Goal: Register for event/course

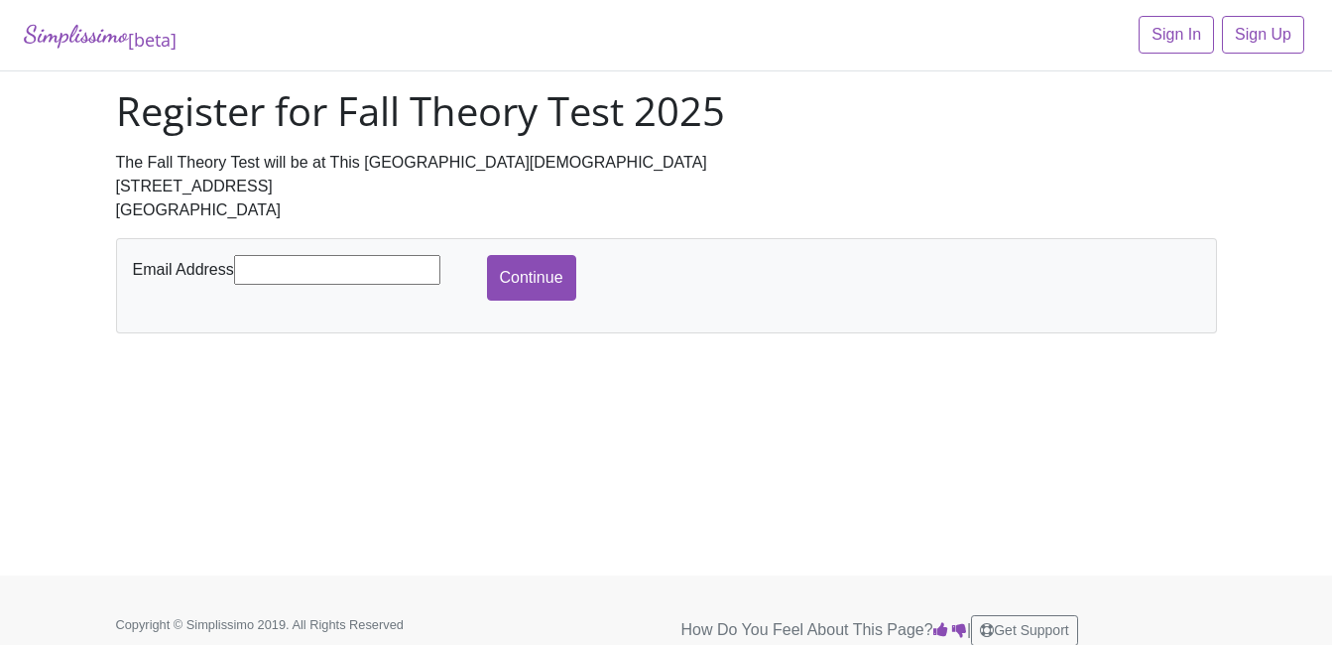
click at [266, 275] on input "text" at bounding box center [337, 270] width 206 height 30
type input "[EMAIL_ADDRESS][DOMAIN_NAME]"
click at [527, 280] on input "Continue" at bounding box center [531, 278] width 89 height 46
click at [538, 274] on input "Continue" at bounding box center [531, 278] width 89 height 46
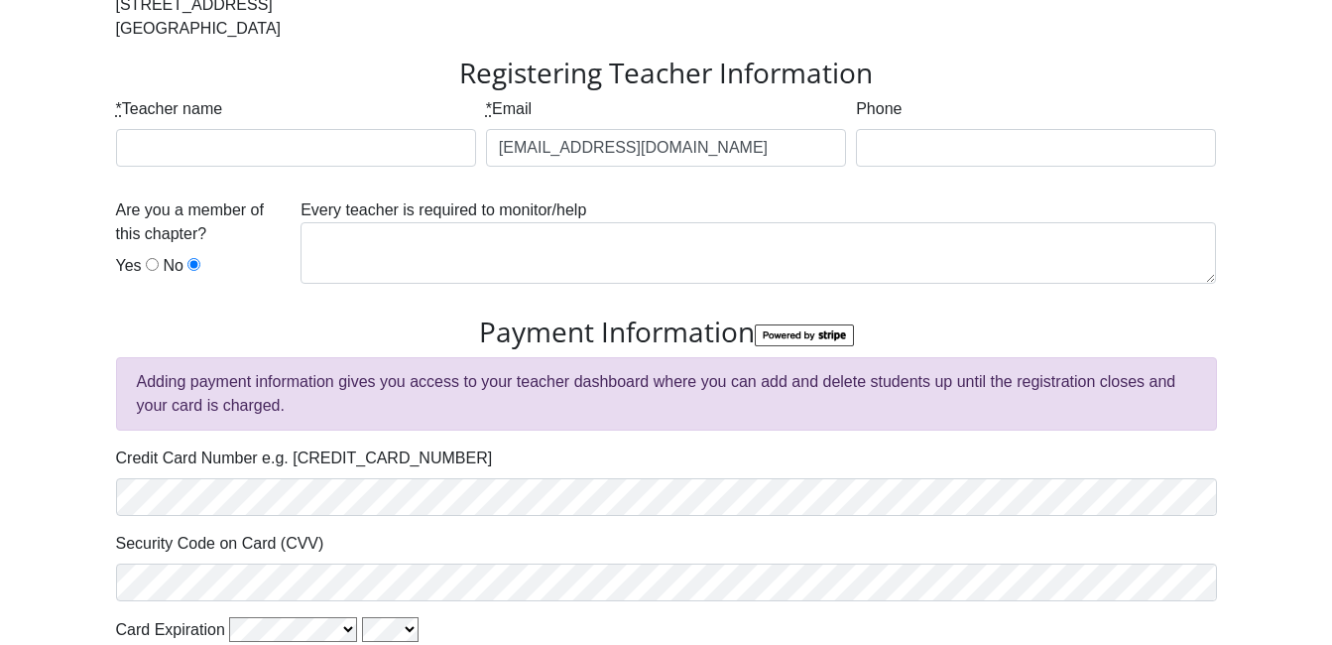
scroll to position [182, 0]
click at [256, 159] on input "* Teacher name" at bounding box center [296, 147] width 360 height 38
type input "Abbey"
type input "Complete Registration"
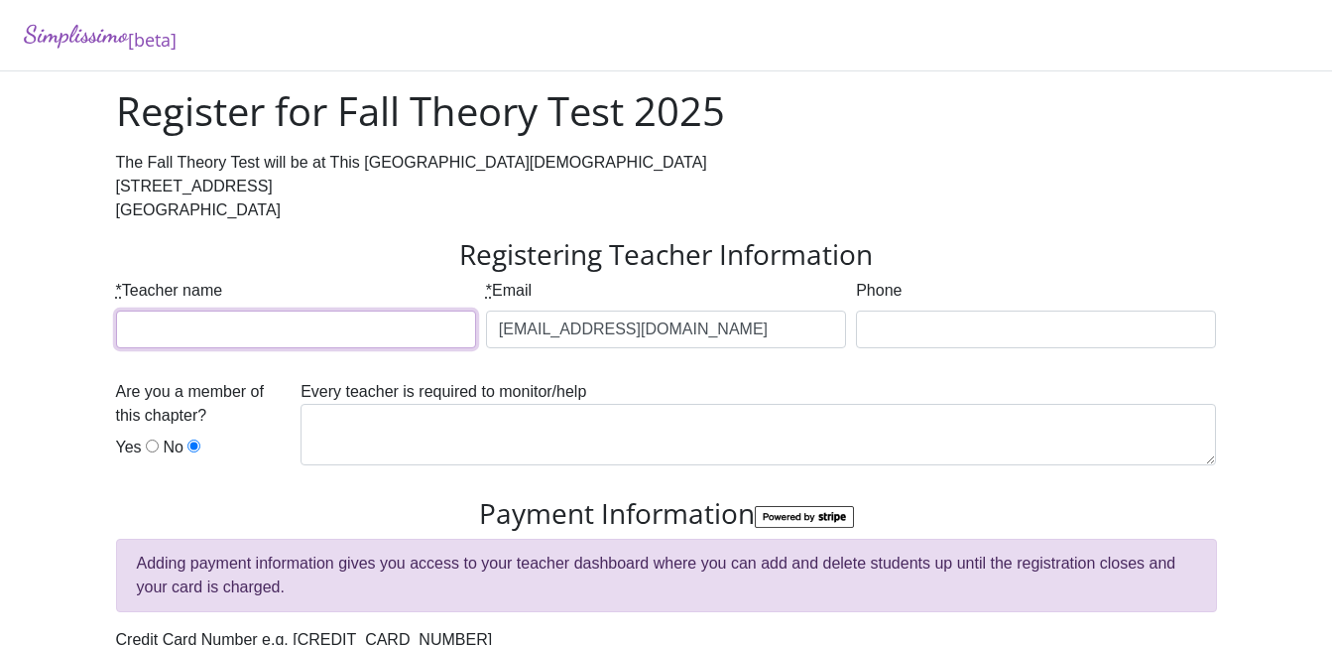
click at [257, 325] on input "* Teacher name" at bounding box center [296, 329] width 360 height 38
type input "[PERSON_NAME]"
click at [394, 233] on div "Register for Fall Theory Test 2025 The Fall Theory Test will be at This [GEOGRA…" at bounding box center [666, 493] width 1131 height 813
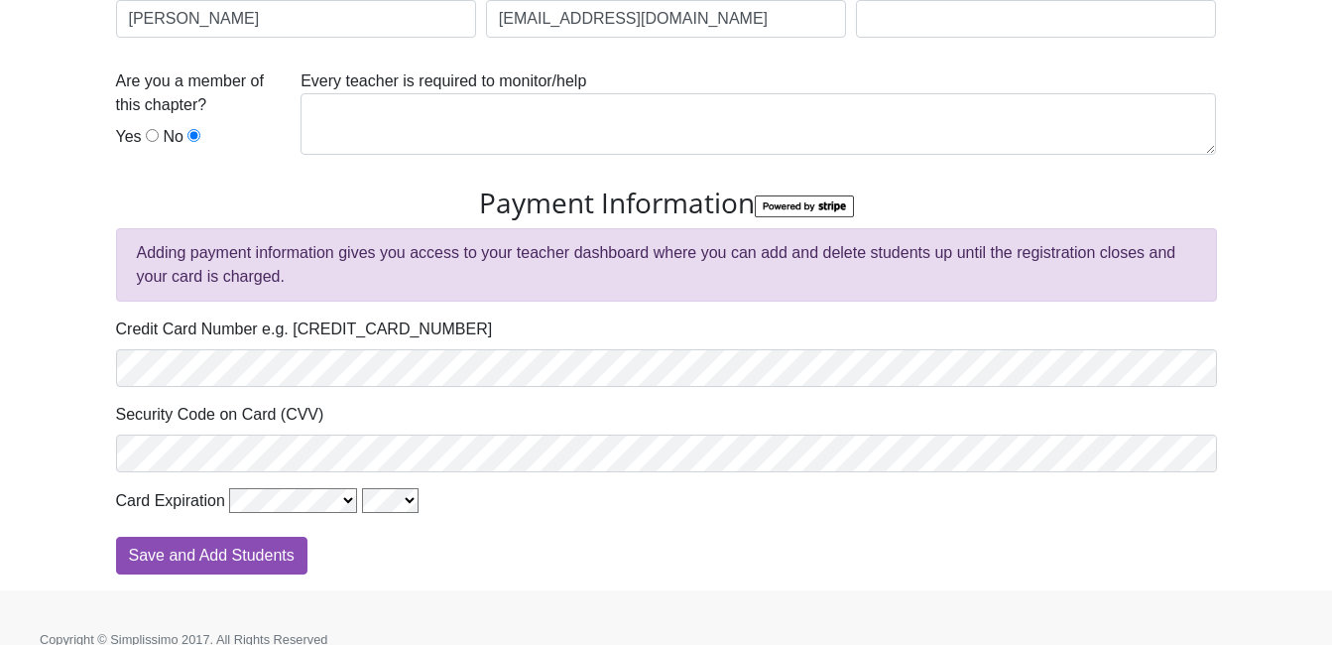
scroll to position [309, 0]
click at [143, 129] on div "Are you a member of this chapter? Yes No" at bounding box center [204, 113] width 176 height 87
click at [146, 135] on input "Yes" at bounding box center [152, 136] width 13 height 13
radio input "true"
click at [421, 93] on div "Every teacher is required to monitor/help" at bounding box center [758, 120] width 925 height 101
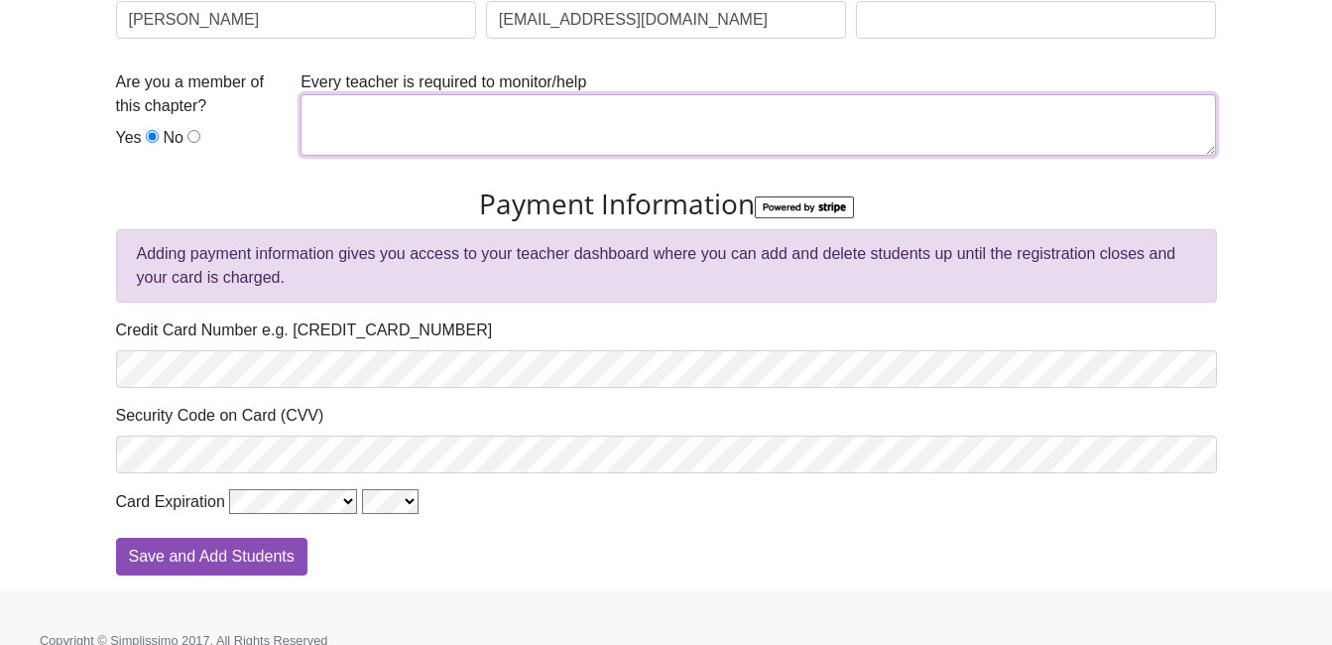
click at [414, 122] on textarea at bounding box center [757, 124] width 915 height 61
type textarea "T"
type textarea "A"
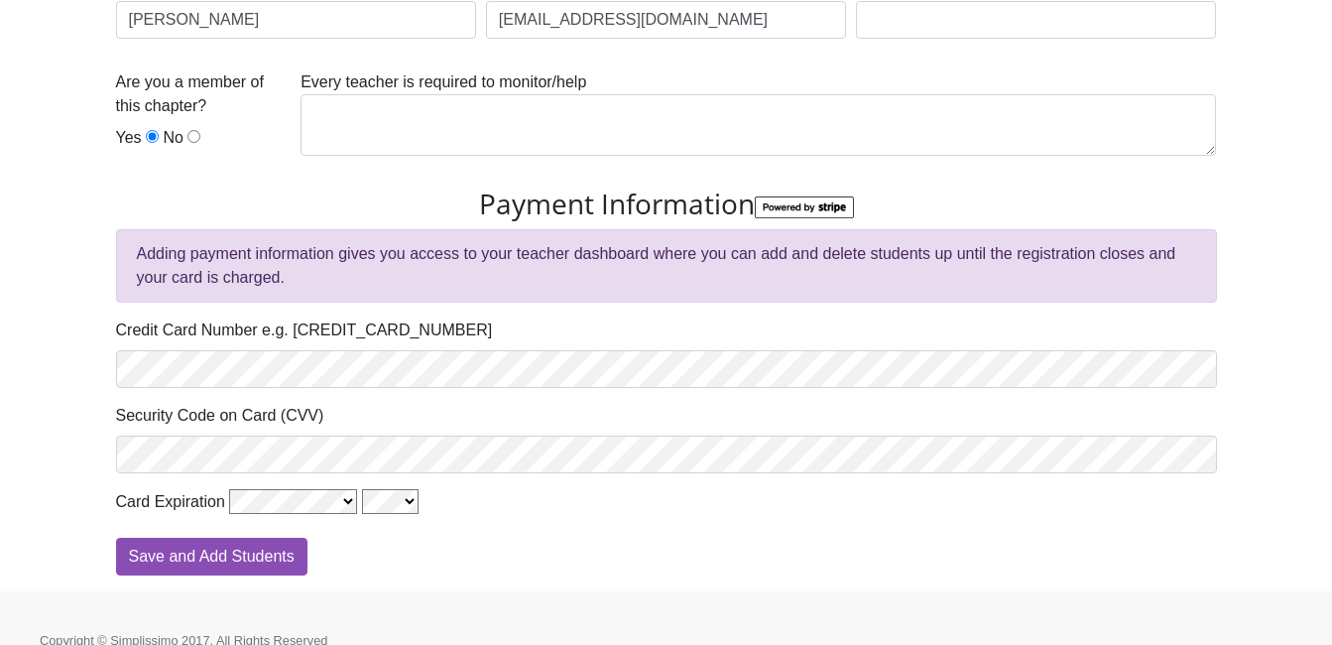
click at [264, 206] on h3 "Payment Information" at bounding box center [666, 204] width 1101 height 34
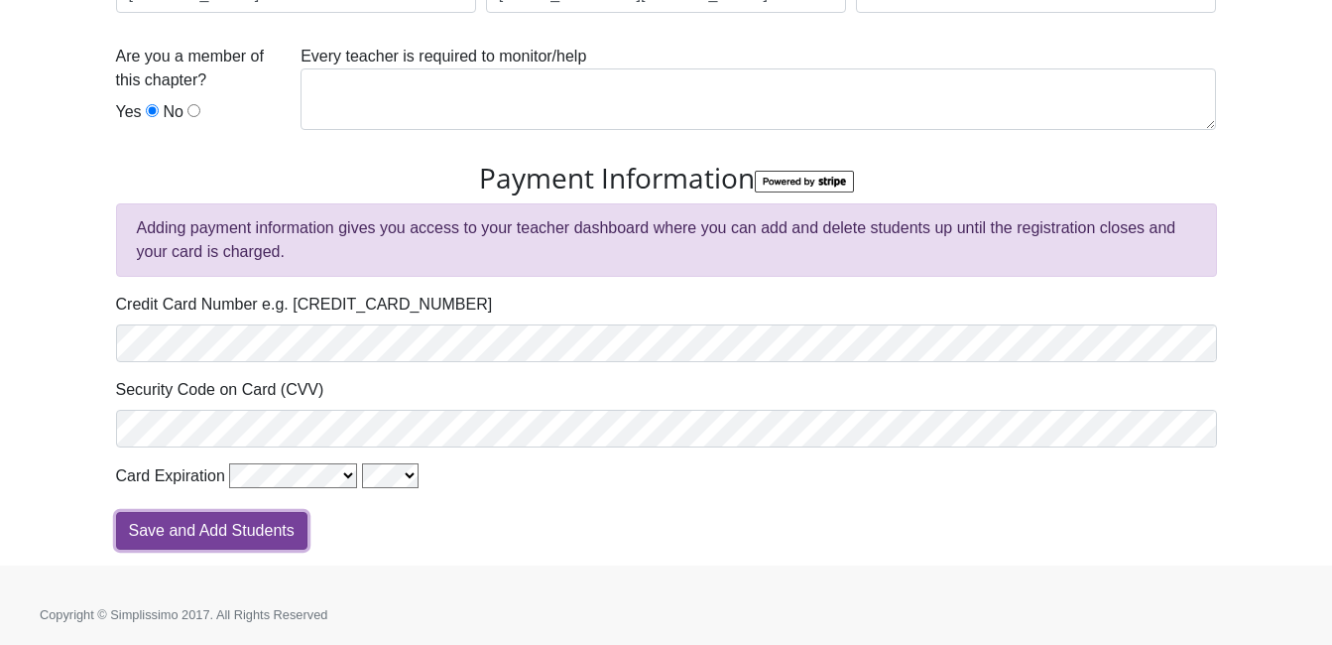
click at [257, 537] on input "Save and Add Students" at bounding box center [211, 531] width 191 height 38
type input "Processing"
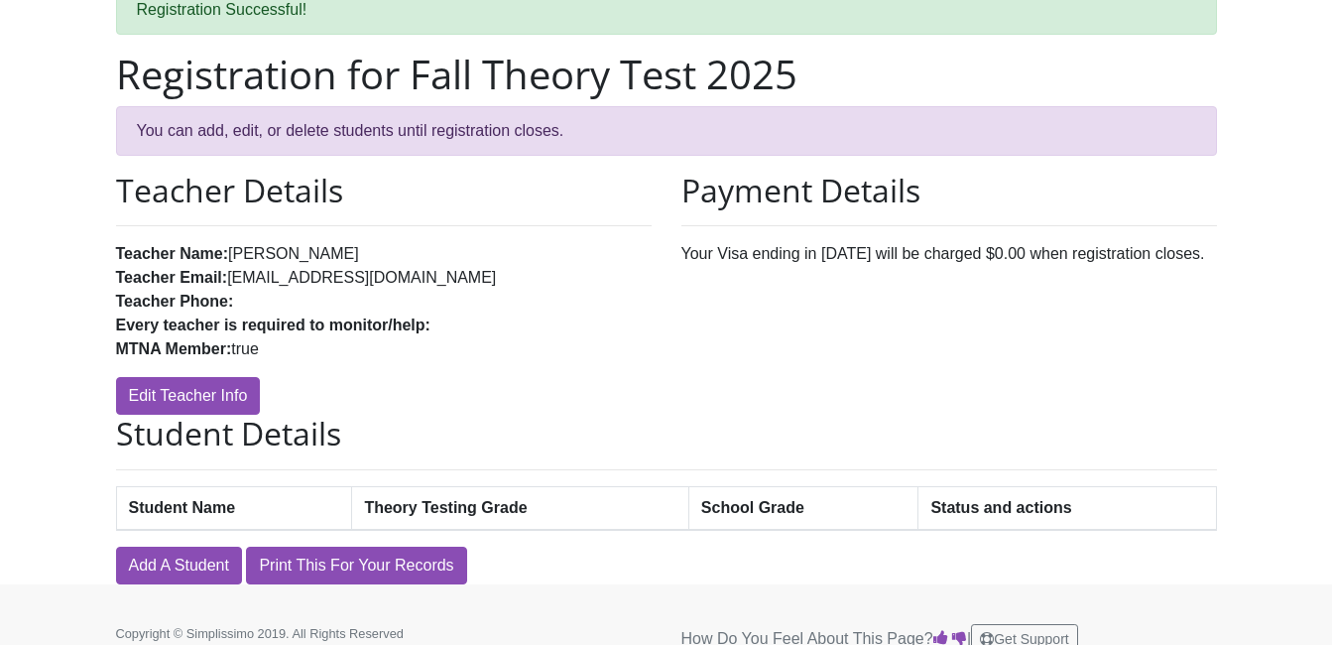
scroll to position [131, 0]
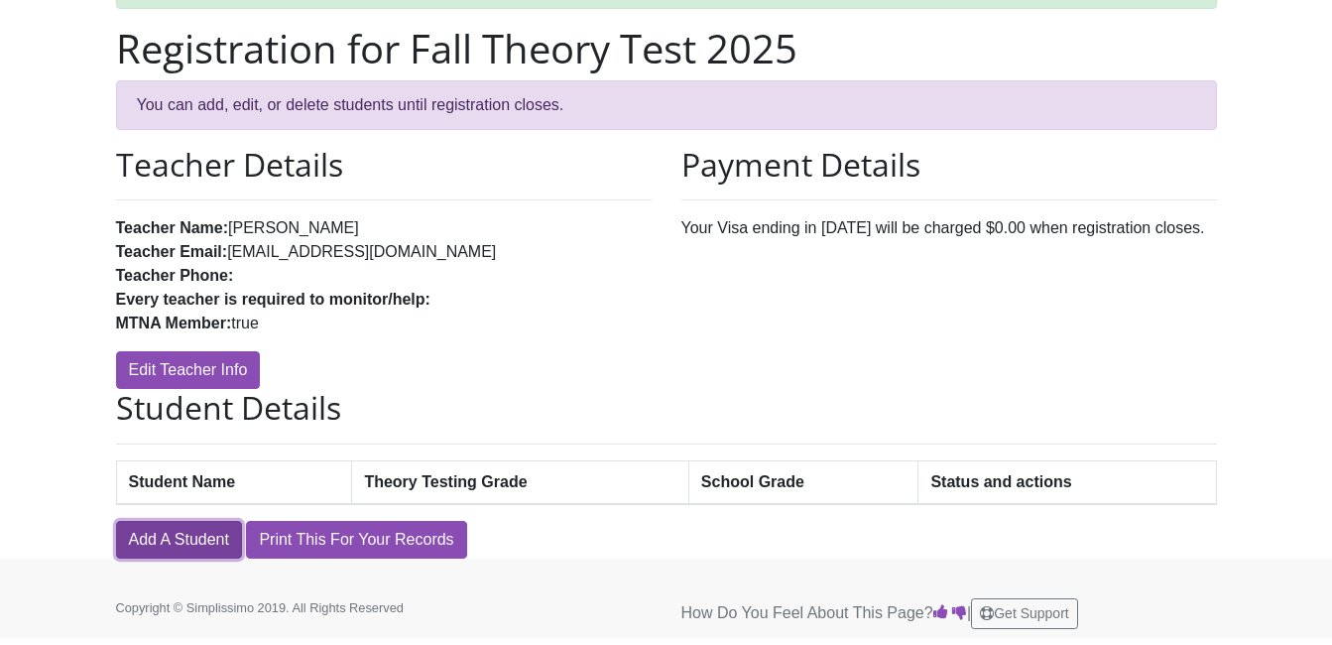
click at [172, 530] on link "Add A Student" at bounding box center [179, 540] width 126 height 38
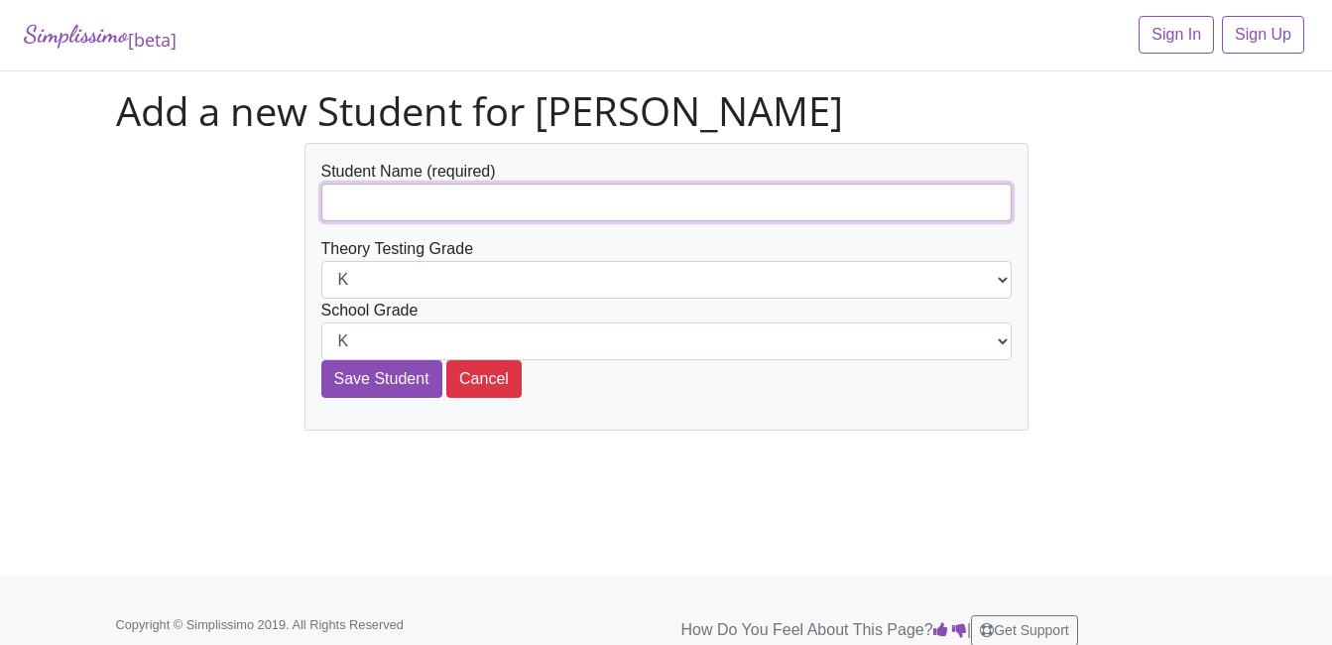
click at [448, 217] on input "text" at bounding box center [666, 202] width 690 height 38
type input "a"
type input "[PERSON_NAME]"
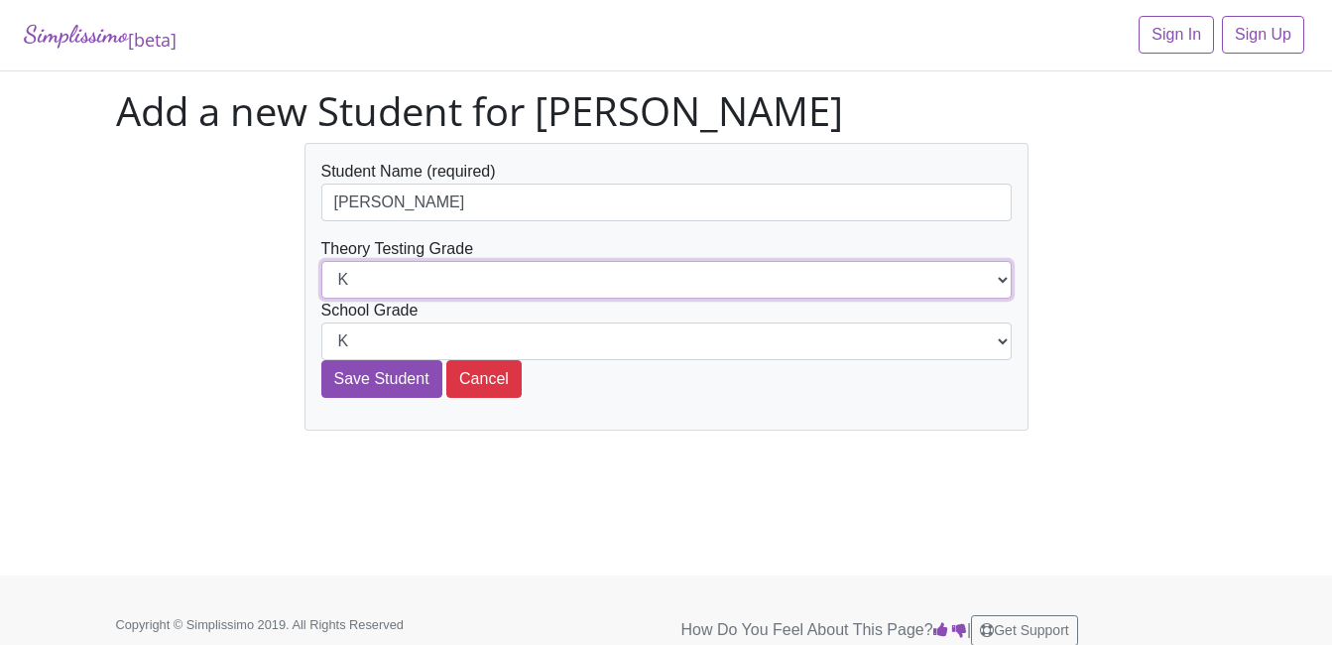
click at [415, 286] on select "K 1st 2nd 3rd 4th 5th 6th 7th 8th 9th 10th 11th 12th" at bounding box center [666, 280] width 690 height 38
select select "7th"
click at [321, 261] on select "K 1st 2nd 3rd 4th 5th 6th 7th 8th 9th 10th 11th 12th" at bounding box center [666, 280] width 690 height 38
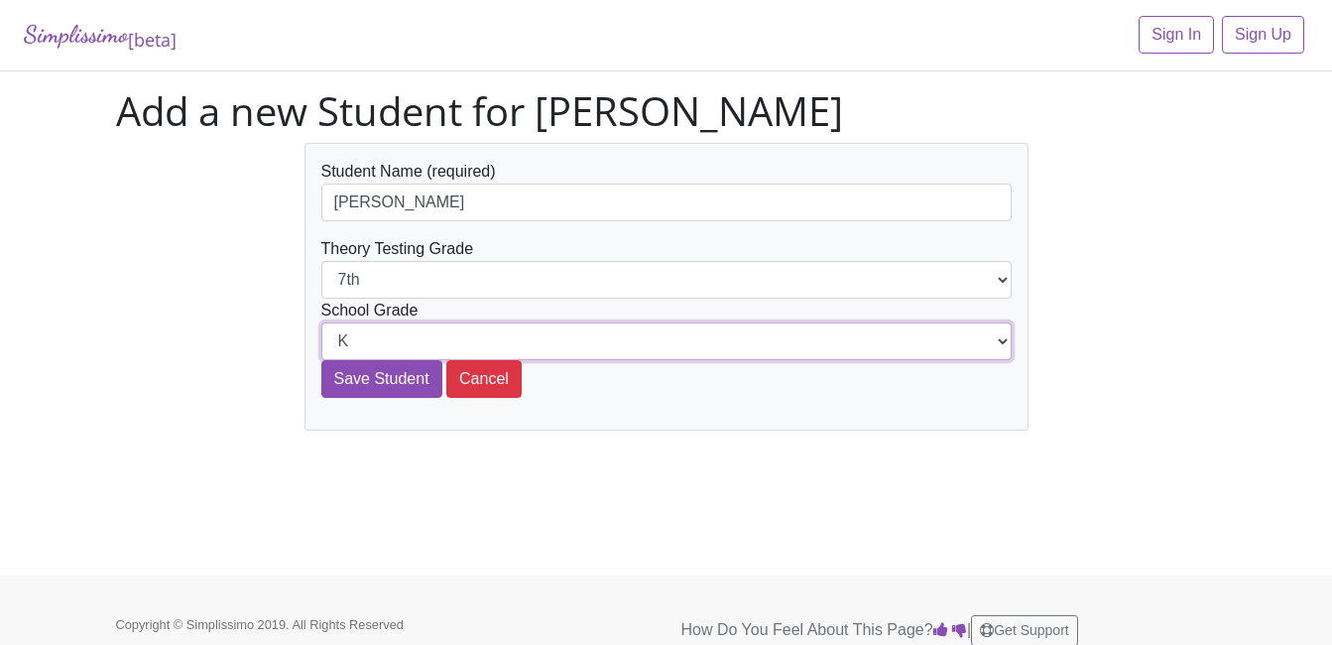
click at [394, 331] on select "K 1st 2nd 3rd 4th 5th 6th 7th 8th 9th 10th 11th 12th" at bounding box center [666, 341] width 690 height 38
select select "7th"
click at [321, 322] on select "K 1st 2nd 3rd 4th 5th 6th 7th 8th 9th 10th 11th 12th" at bounding box center [666, 341] width 690 height 38
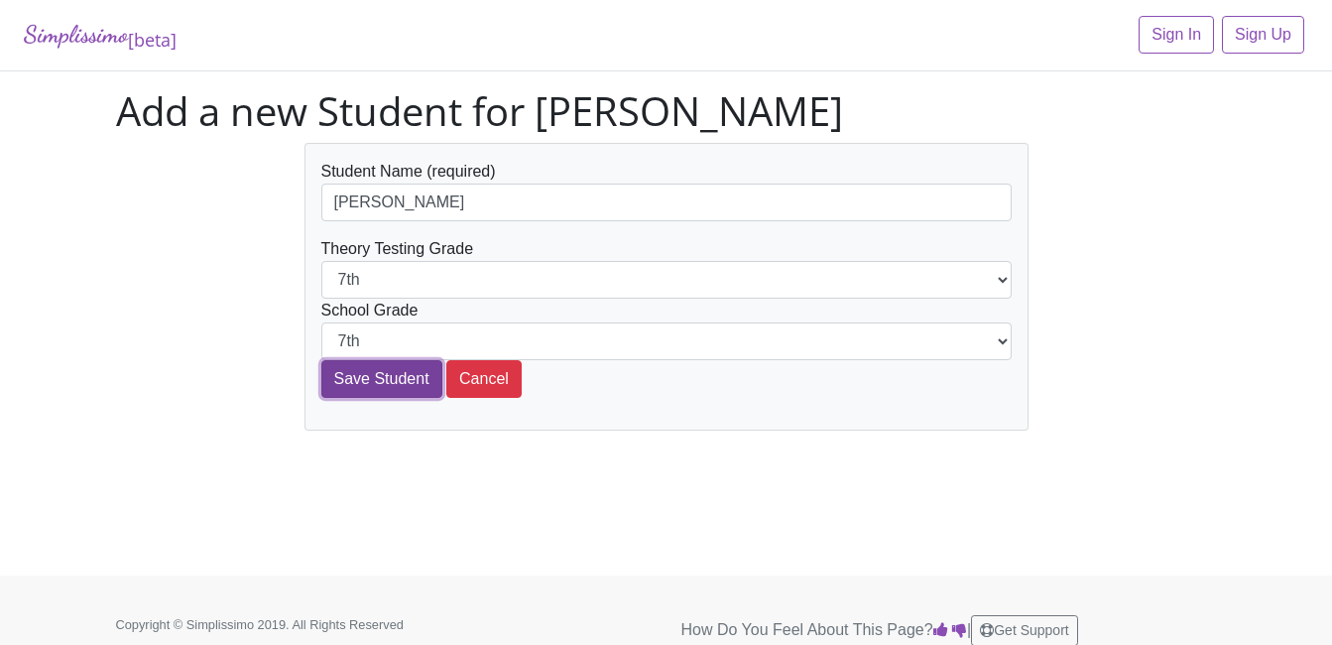
click at [389, 370] on input "Save Student" at bounding box center [381, 379] width 121 height 38
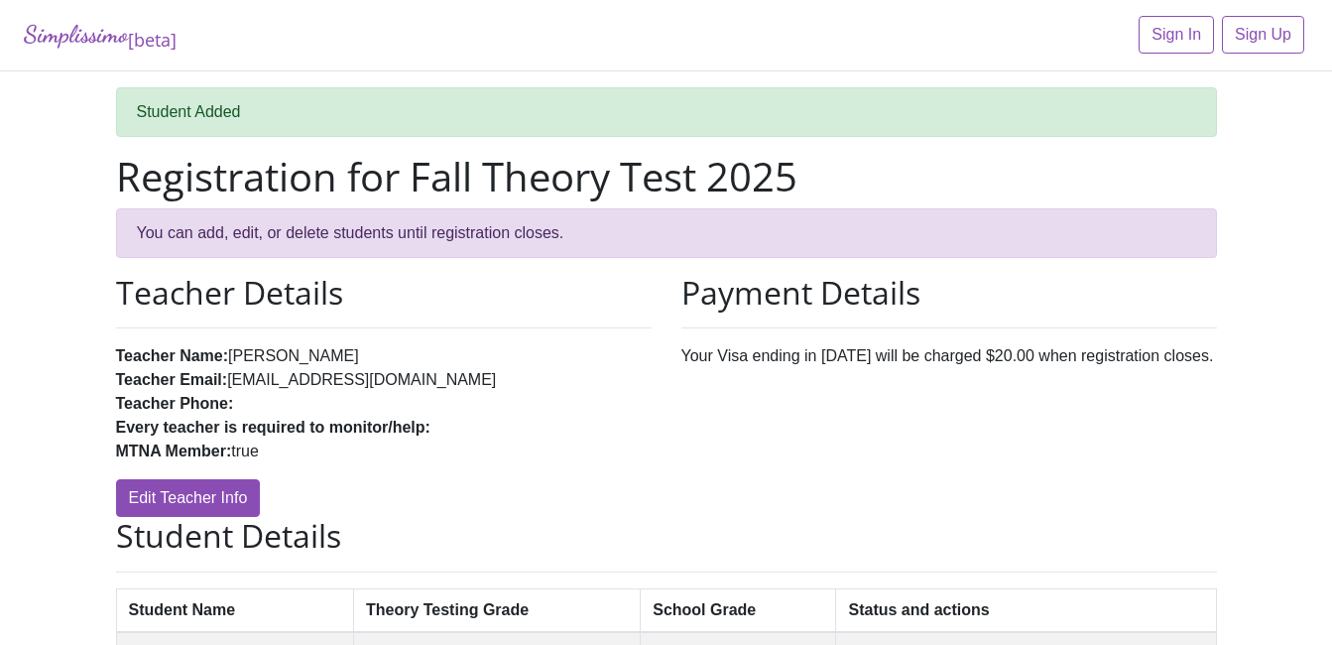
scroll to position [215, 0]
